Goal: Obtain resource: Download file/media

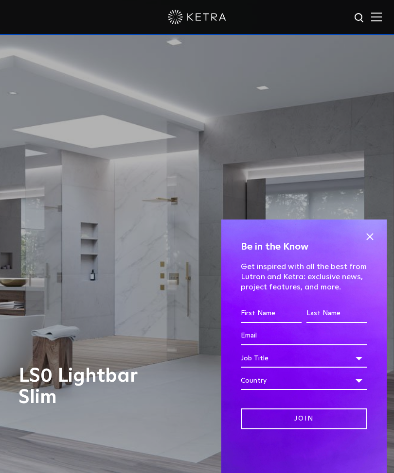
click at [365, 236] on span at bounding box center [369, 236] width 15 height 15
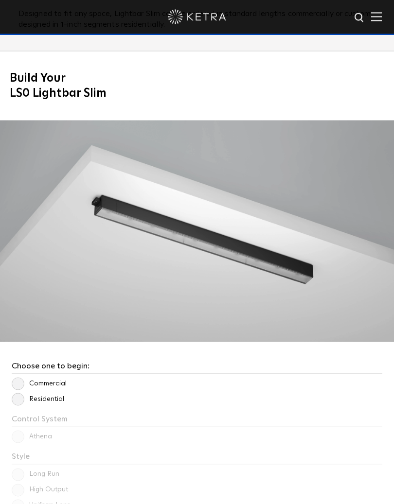
scroll to position [1076, 0]
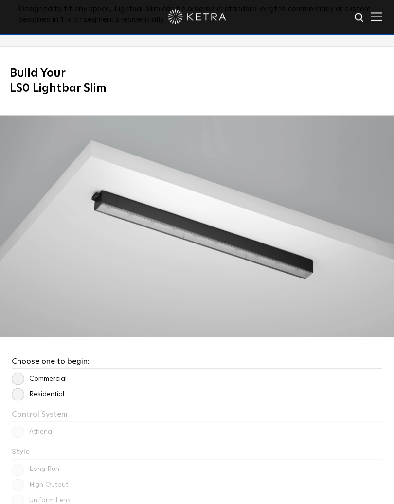
click at [21, 394] on label "Residential" at bounding box center [38, 394] width 52 height 8
click at [0, 0] on input "Residential" at bounding box center [0, 0] width 0 height 0
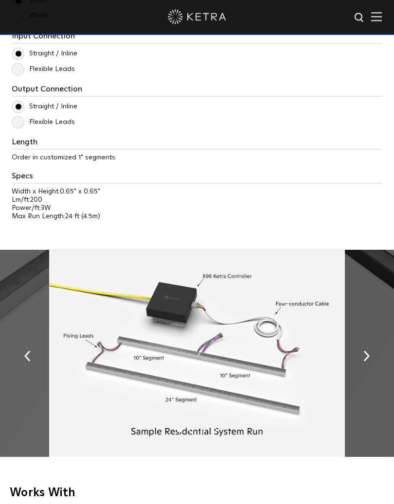
scroll to position [1614, 0]
click at [367, 355] on img "button" at bounding box center [366, 355] width 6 height 11
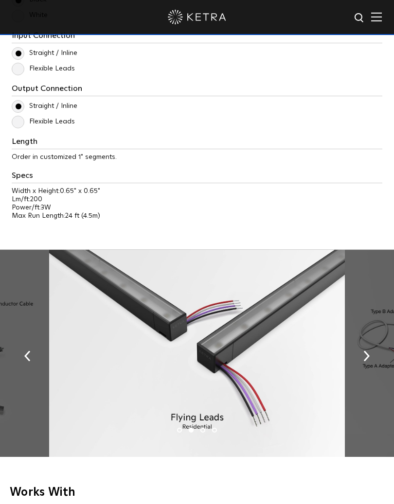
click at [368, 360] on button "button" at bounding box center [366, 355] width 21 height 34
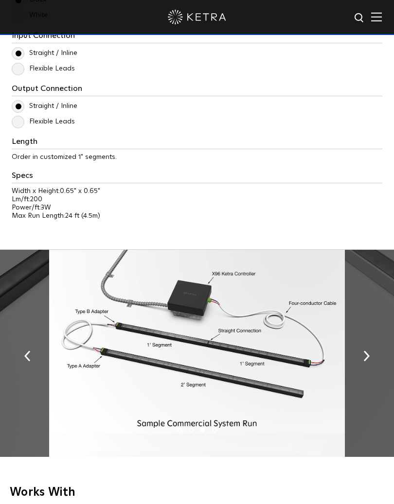
click at [372, 359] on button "button" at bounding box center [366, 355] width 21 height 34
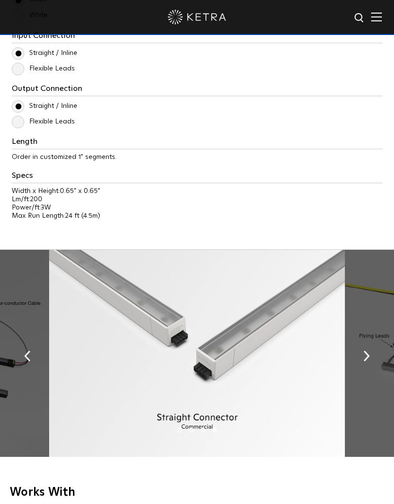
click at [369, 363] on button "button" at bounding box center [366, 355] width 21 height 34
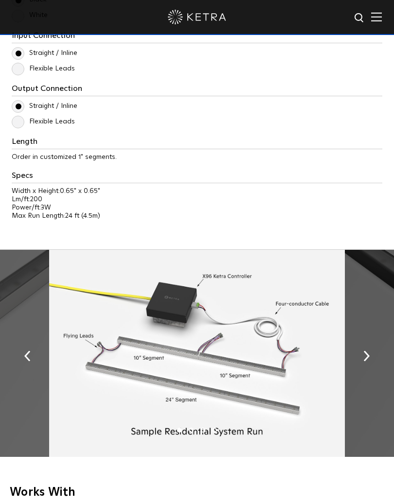
click at [369, 362] on button "button" at bounding box center [366, 355] width 21 height 34
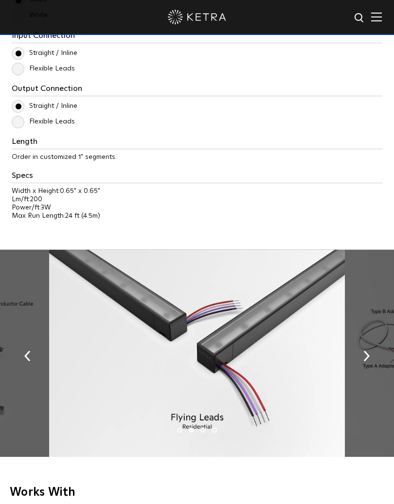
click at [366, 363] on button "button" at bounding box center [366, 355] width 21 height 34
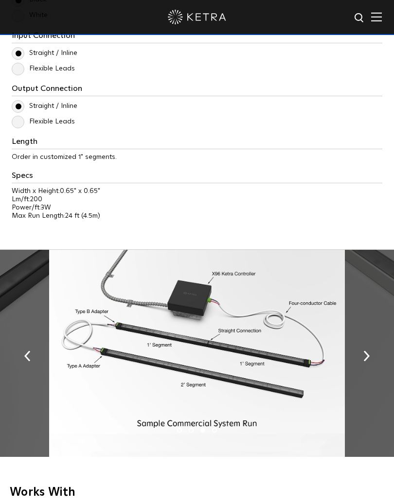
click at [372, 361] on button "button" at bounding box center [366, 355] width 21 height 34
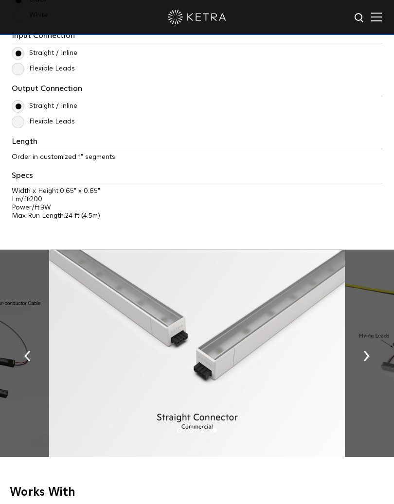
click at [368, 361] on button "button" at bounding box center [366, 355] width 21 height 34
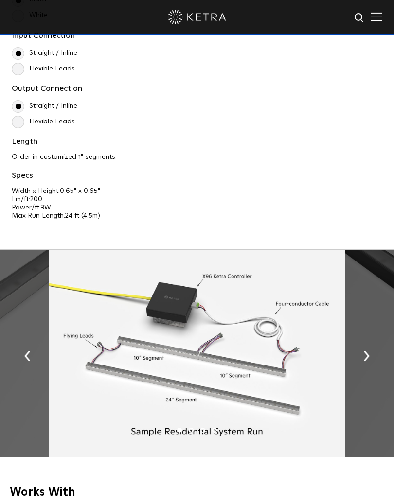
click at [364, 362] on button "button" at bounding box center [366, 355] width 21 height 34
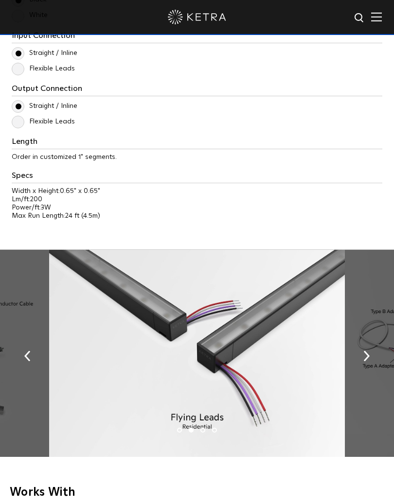
click at [363, 362] on button "button" at bounding box center [366, 355] width 21 height 34
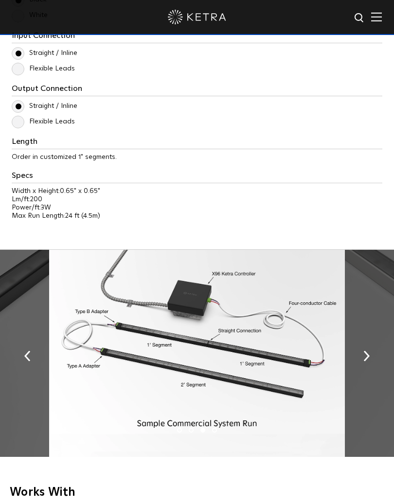
click at [367, 362] on button "button" at bounding box center [366, 355] width 21 height 34
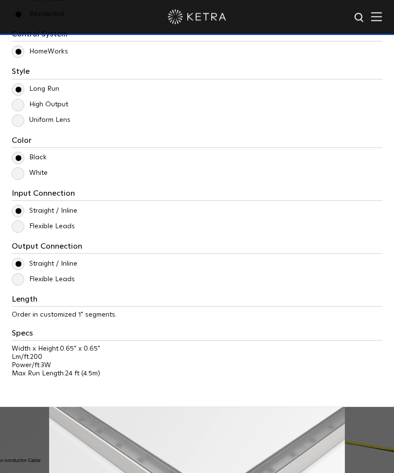
scroll to position [1424, 0]
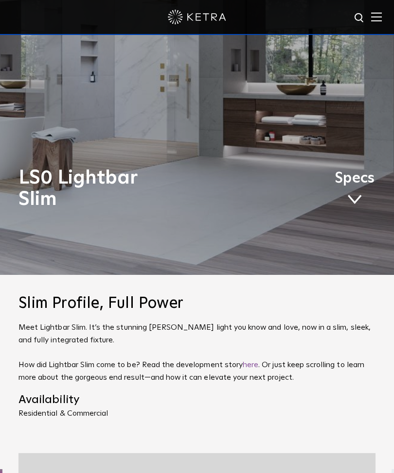
click at [358, 189] on link "Specs" at bounding box center [354, 190] width 40 height 35
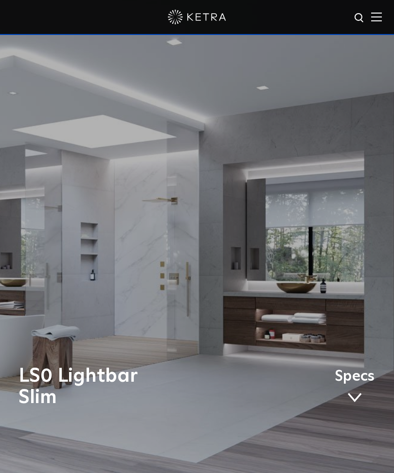
click at [357, 391] on link "Specs" at bounding box center [354, 388] width 40 height 35
click at [352, 397] on span at bounding box center [354, 398] width 15 height 11
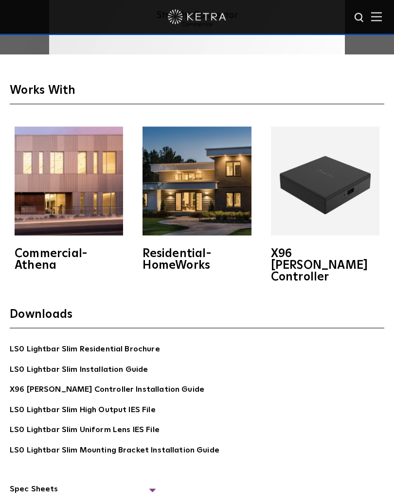
scroll to position [2016, 0]
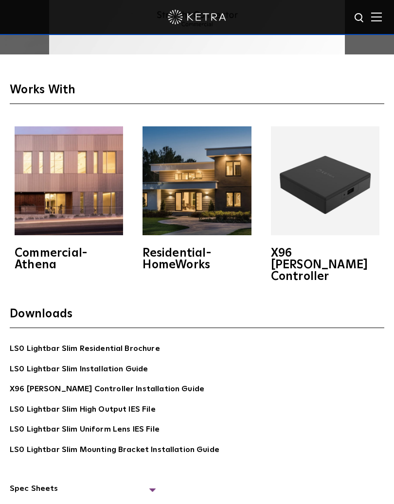
click at [127, 363] on link "LS0 Lightbar Slim Installation Guide" at bounding box center [79, 370] width 138 height 14
